Goal: Find specific page/section: Find specific page/section

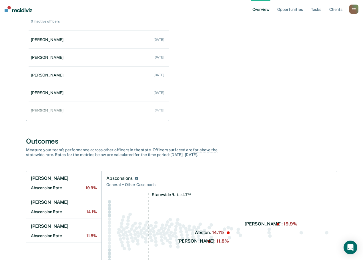
scroll to position [29, 0]
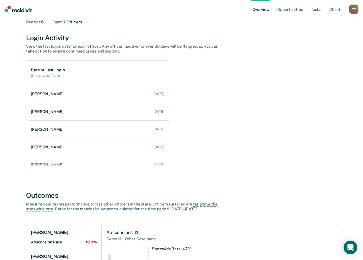
click at [351, 9] on div "C C" at bounding box center [353, 9] width 9 height 9
click at [316, 37] on link "Go to Operations" at bounding box center [330, 37] width 46 height 5
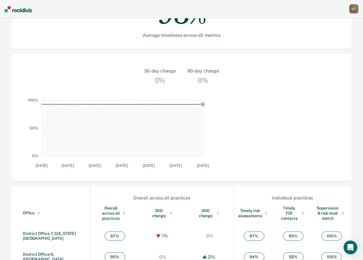
scroll to position [145, 0]
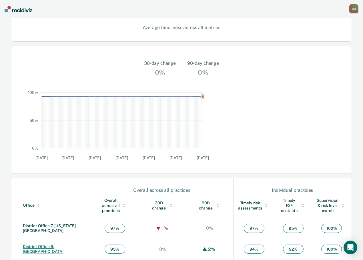
click at [46, 244] on link "District Office 6, [GEOGRAPHIC_DATA]" at bounding box center [43, 248] width 41 height 9
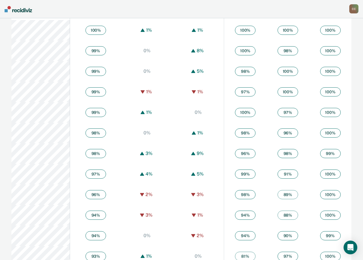
scroll to position [371, 0]
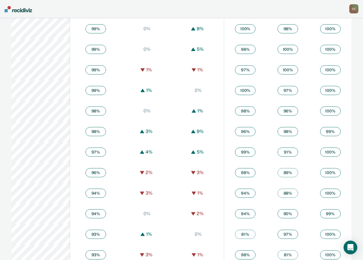
scroll to position [372, 0]
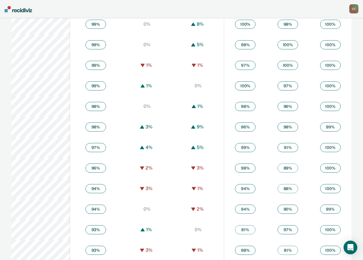
click at [352, 9] on div "C C" at bounding box center [353, 8] width 9 height 9
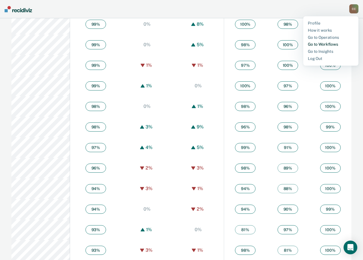
click at [319, 42] on link "Go to Workflows" at bounding box center [330, 44] width 46 height 5
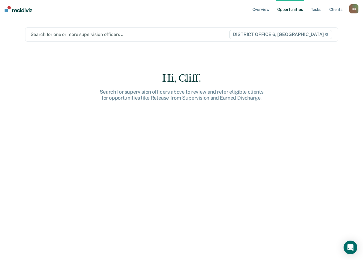
click at [147, 33] on div at bounding box center [130, 34] width 198 height 7
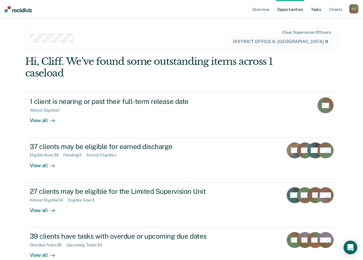
click at [317, 10] on link "Tasks" at bounding box center [315, 9] width 13 height 18
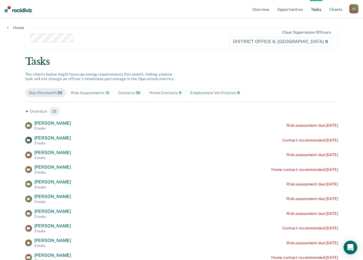
click at [109, 90] on div "Risk Assessments 12" at bounding box center [90, 92] width 38 height 5
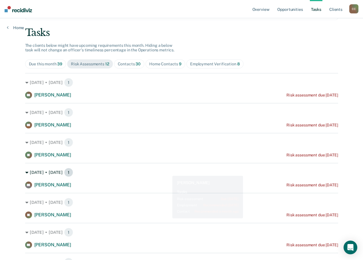
scroll to position [29, 0]
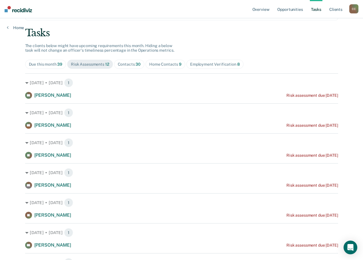
click at [181, 63] on div "Home Contacts 9" at bounding box center [165, 64] width 32 height 5
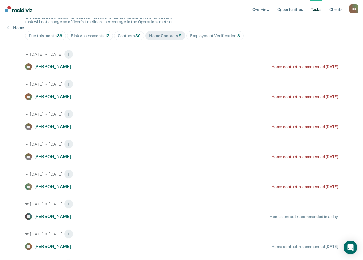
scroll to position [0, 0]
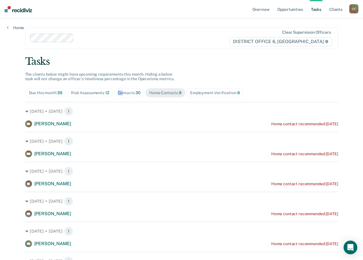
drag, startPoint x: 143, startPoint y: 94, endPoint x: 150, endPoint y: 94, distance: 7.2
click at [144, 94] on span "Contacts 30" at bounding box center [129, 92] width 31 height 9
click at [141, 94] on div "Contacts 30" at bounding box center [129, 92] width 23 height 5
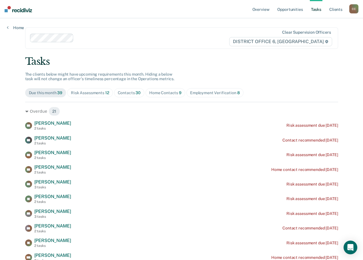
click at [141, 92] on div "Contacts 30" at bounding box center [129, 92] width 23 height 5
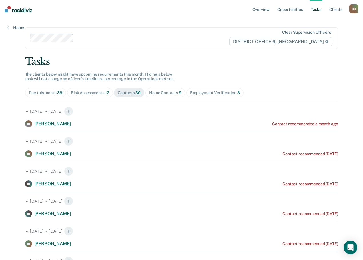
click at [109, 94] on div "Risk Assessments 12" at bounding box center [90, 92] width 38 height 5
click at [355, 11] on div "C C" at bounding box center [353, 8] width 9 height 9
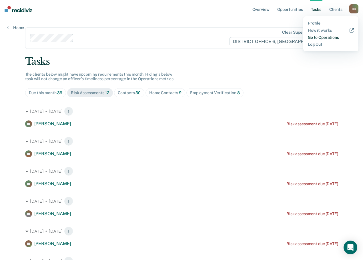
click at [317, 38] on link "Go to Operations" at bounding box center [330, 37] width 46 height 5
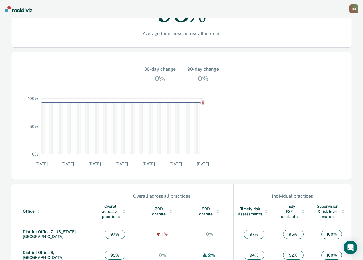
scroll to position [145, 0]
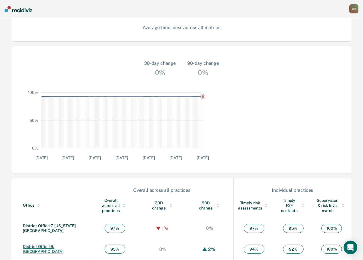
click at [48, 244] on link "District Office 6, [GEOGRAPHIC_DATA]" at bounding box center [43, 248] width 41 height 9
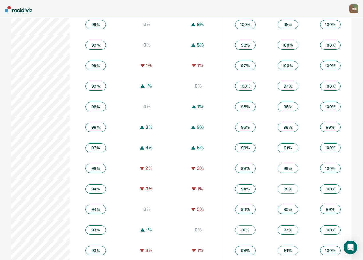
scroll to position [372, 0]
